Goal: Download file/media

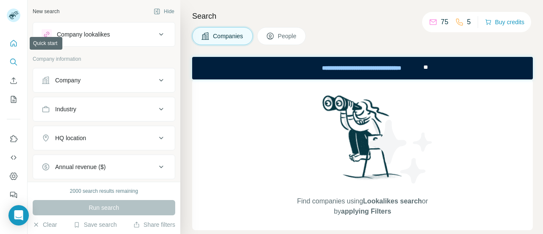
click at [8, 44] on button "Quick start" at bounding box center [14, 43] width 14 height 15
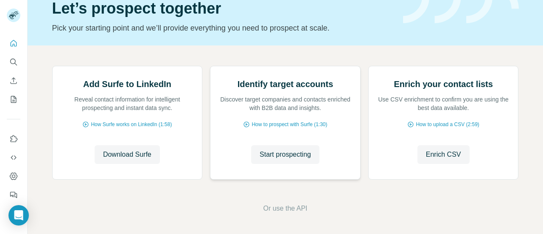
scroll to position [54, 0]
click at [52, 66] on img at bounding box center [52, 66] width 0 height 0
click at [135, 160] on span "Download Surfe" at bounding box center [127, 154] width 48 height 10
click at [121, 160] on span "Download Surfe" at bounding box center [127, 154] width 48 height 10
